Goal: Browse casually: Explore the website without a specific task or goal

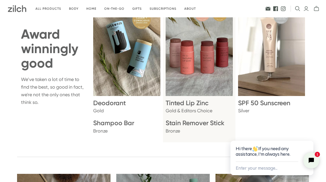
click at [195, 49] on img at bounding box center [199, 46] width 67 height 97
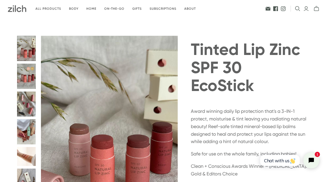
scroll to position [1, 0]
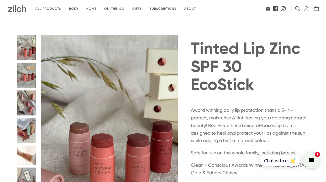
click at [22, 70] on button "Tinted Lip Zinc SPF 30 EcoStick thumbnail" at bounding box center [26, 74] width 19 height 25
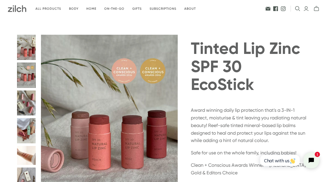
click at [28, 104] on button "Tinted Lip Zinc SPF 30 EcoStick thumbnail" at bounding box center [26, 102] width 19 height 25
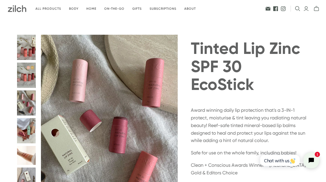
click at [30, 135] on button "Tinted Lip Zinc SPF 30 EcoStick thumbnail" at bounding box center [26, 130] width 19 height 25
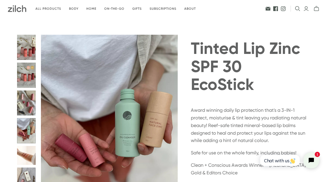
scroll to position [57, 0]
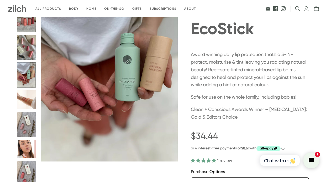
click at [29, 108] on button "Tinted Lip Zinc SPF 30 EcoStick thumbnail" at bounding box center [26, 99] width 19 height 19
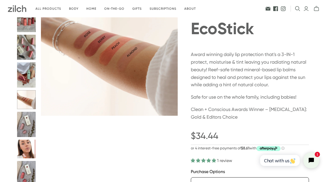
click at [29, 123] on button "Tinted Lip Zinc SPF 30 EcoStick thumbnail" at bounding box center [26, 124] width 19 height 25
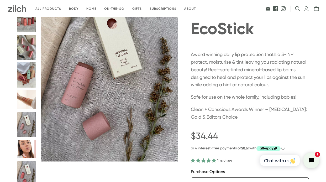
click at [29, 150] on button "Tinted Lip Zinc SPF 30 EcoStick thumbnail" at bounding box center [26, 148] width 19 height 19
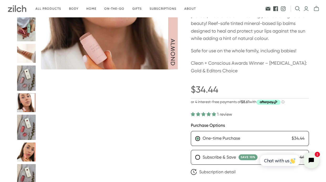
scroll to position [104, 0]
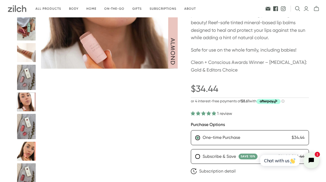
click at [29, 136] on button "Tinted Lip Zinc SPF 30 EcoStick thumbnail" at bounding box center [26, 126] width 19 height 25
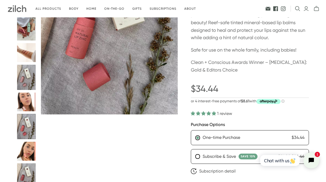
click at [27, 148] on button "Tinted Lip Zinc SPF 30 EcoStick thumbnail" at bounding box center [26, 150] width 19 height 19
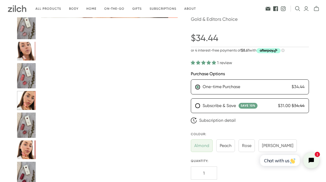
scroll to position [161, 0]
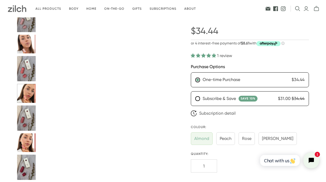
click at [26, 142] on button "Tinted Lip Zinc SPF 30 EcoStick thumbnail" at bounding box center [26, 142] width 19 height 19
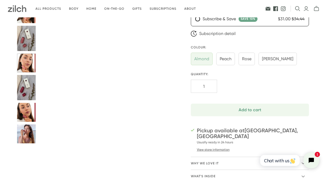
scroll to position [241, 0]
click at [26, 115] on button "Tinted Lip Zinc SPF 30 EcoStick thumbnail" at bounding box center [26, 112] width 19 height 19
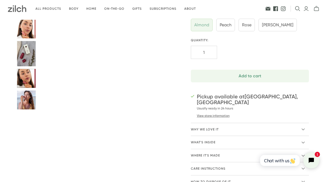
scroll to position [275, 0]
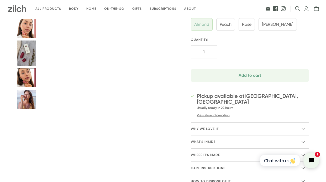
click at [26, 98] on button "Tinted Lip Zinc SPF 30 EcoStick thumbnail" at bounding box center [26, 99] width 19 height 19
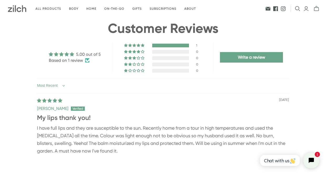
scroll to position [518, 0]
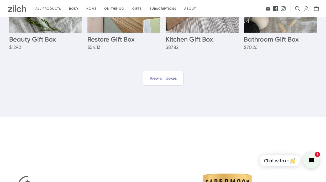
scroll to position [1031, 0]
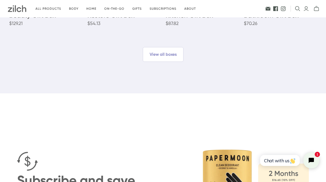
click at [160, 61] on span "View all boxes" at bounding box center [163, 54] width 41 height 15
